Goal: Find specific page/section: Find specific page/section

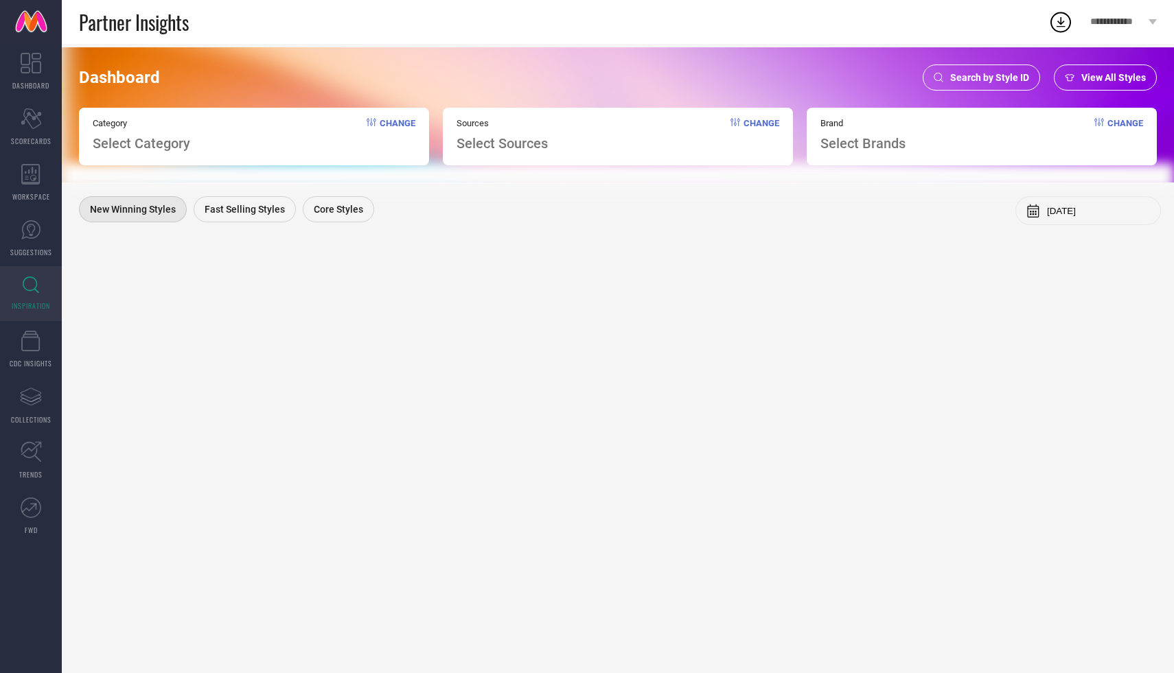
click at [1004, 78] on span "Search by Style ID" at bounding box center [989, 77] width 79 height 11
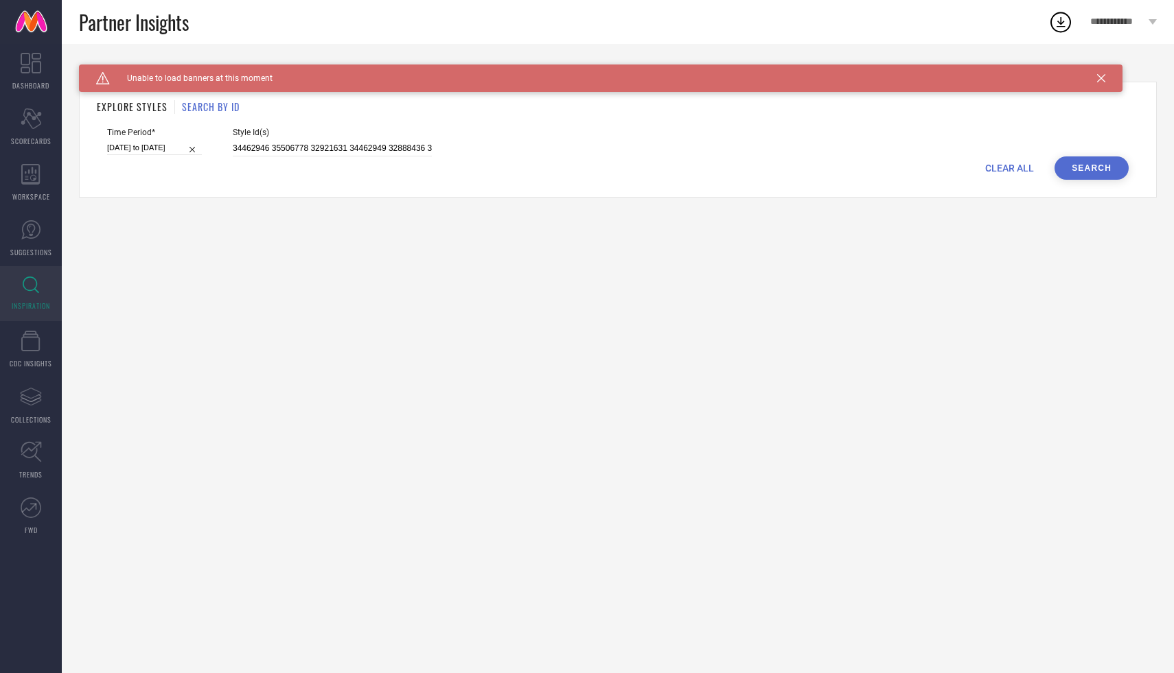
drag, startPoint x: 215, startPoint y: 146, endPoint x: 441, endPoint y: 151, distance: 226.6
click at [441, 151] on div "Time Period* [DATE] to [DATE] Style Id(s) 34462946 35506778 32921631 34462949 3…" at bounding box center [618, 142] width 1022 height 29
click at [373, 147] on input "34462946 35506778 32921631 34462949 32888436 33000922 35540836 34521559 3550677…" at bounding box center [332, 149] width 199 height 16
drag, startPoint x: 218, startPoint y: 147, endPoint x: 444, endPoint y: 155, distance: 226.7
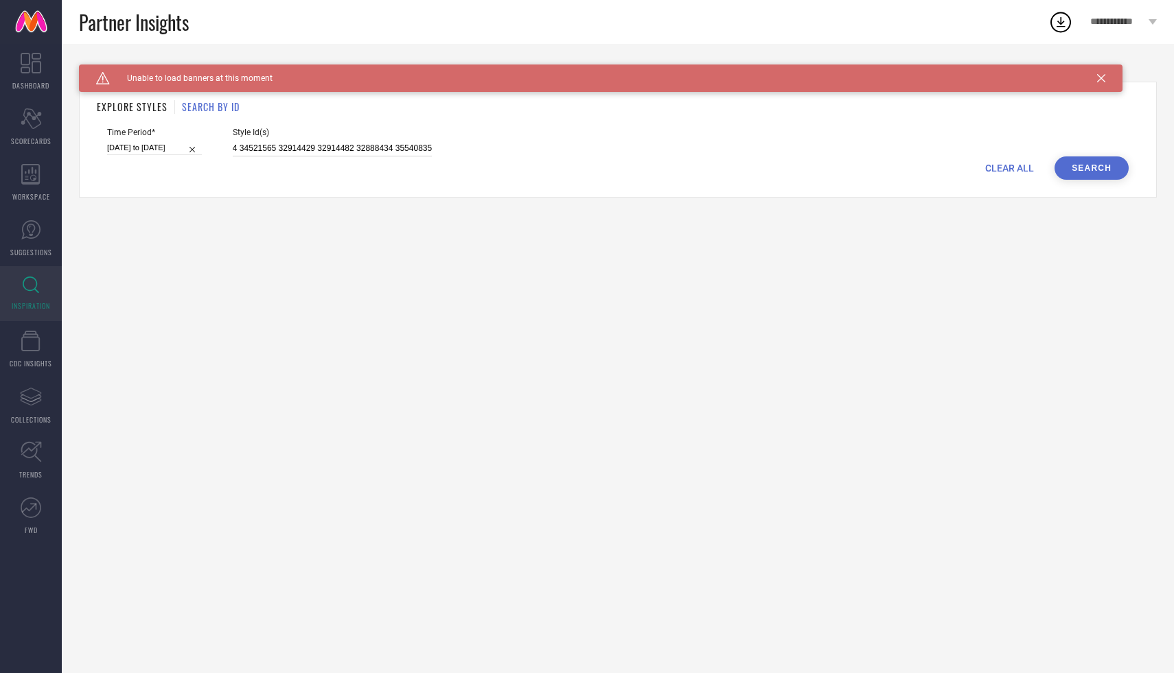
click at [444, 155] on div "Time Period* [DATE] to [DATE] Style Id(s) 34462946 35506778 32921631 34462949 3…" at bounding box center [618, 142] width 1022 height 29
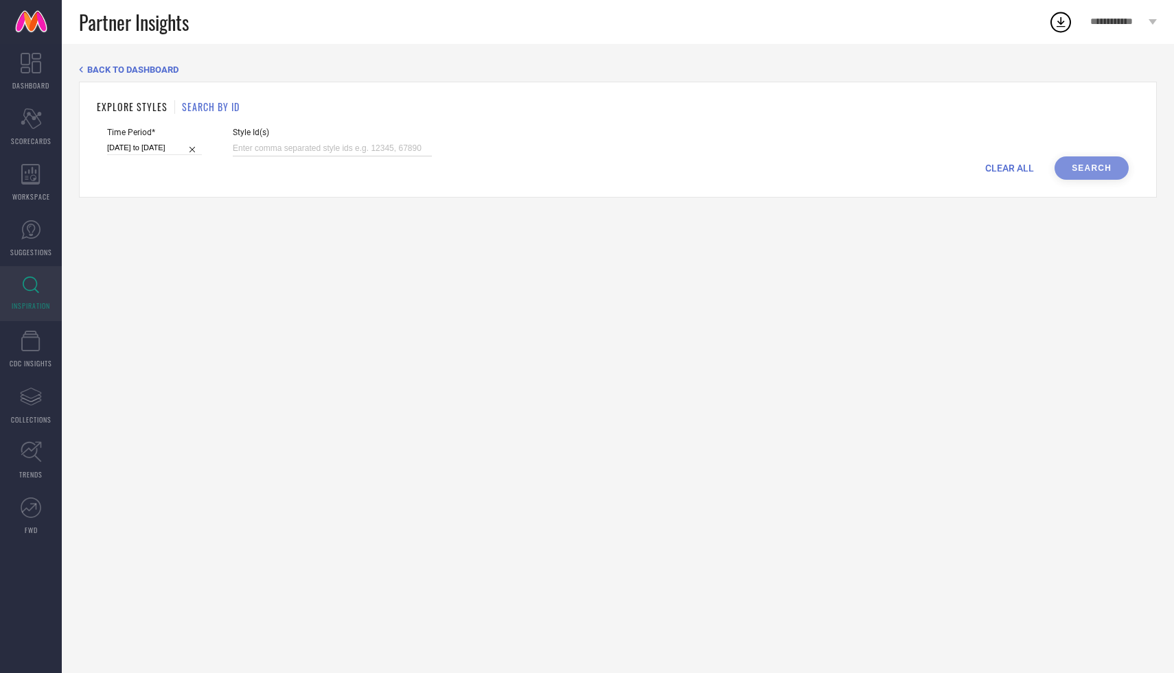
paste input "34462946 35506778 32921631 34462949 32888436 33000922 35540836 34521559 3550677…"
type input "34462946 35506778 32921631 34462949 32888436 33000922 35540836 34521559 3550677…"
click at [1104, 163] on button "Search" at bounding box center [1091, 168] width 74 height 23
